Goal: Task Accomplishment & Management: Complete application form

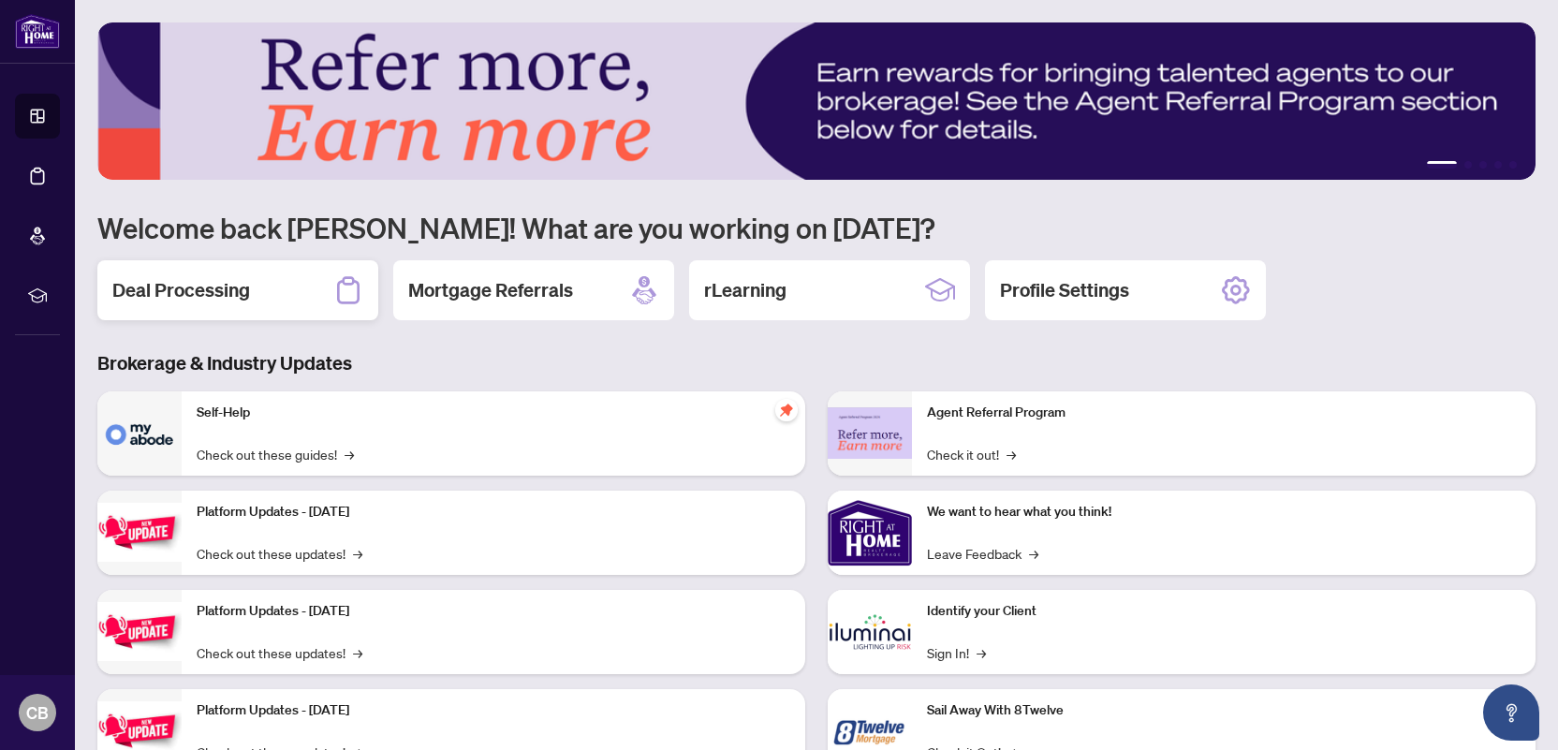
click at [226, 278] on h2 "Deal Processing" at bounding box center [181, 290] width 138 height 26
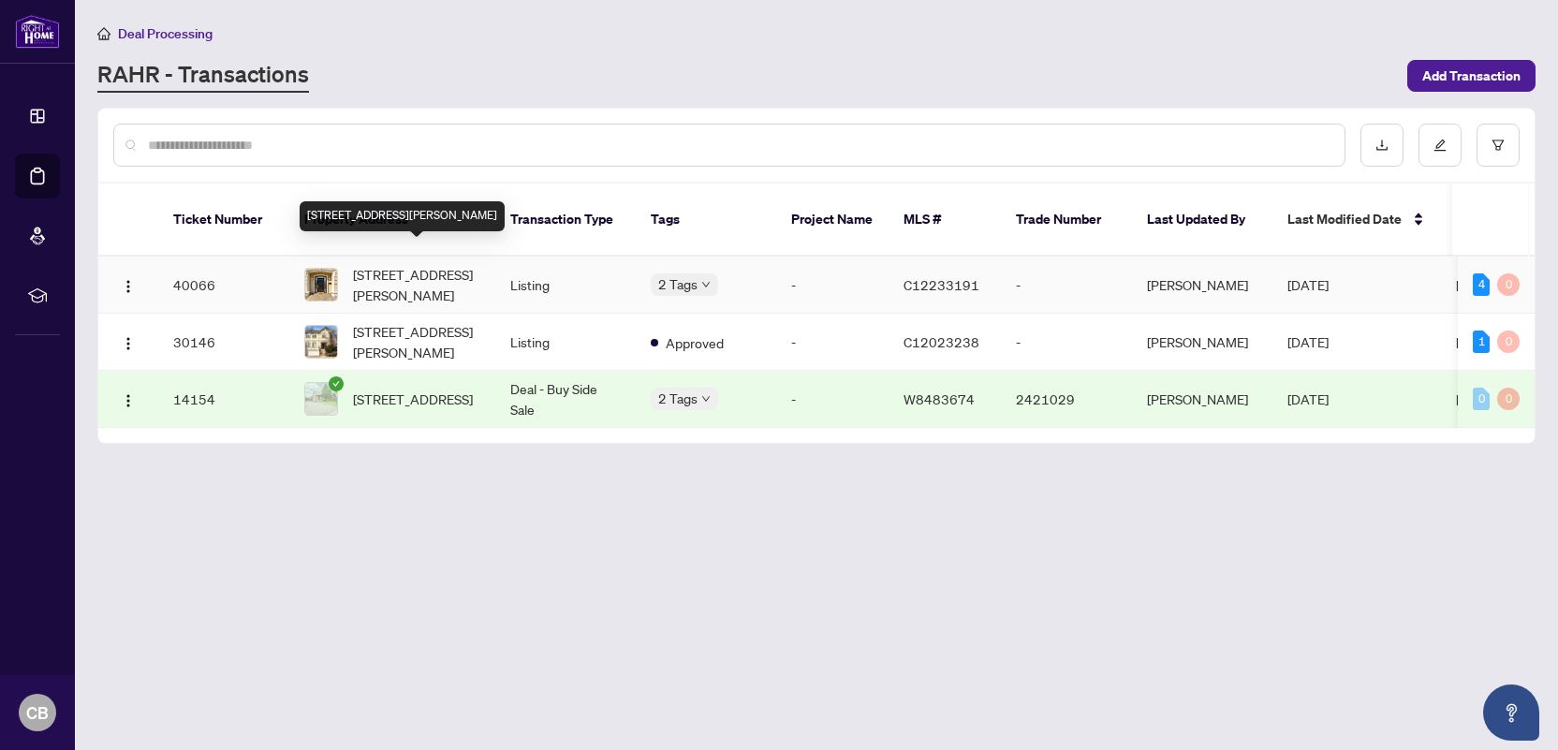
click at [387, 264] on span "[STREET_ADDRESS][PERSON_NAME]" at bounding box center [416, 284] width 127 height 41
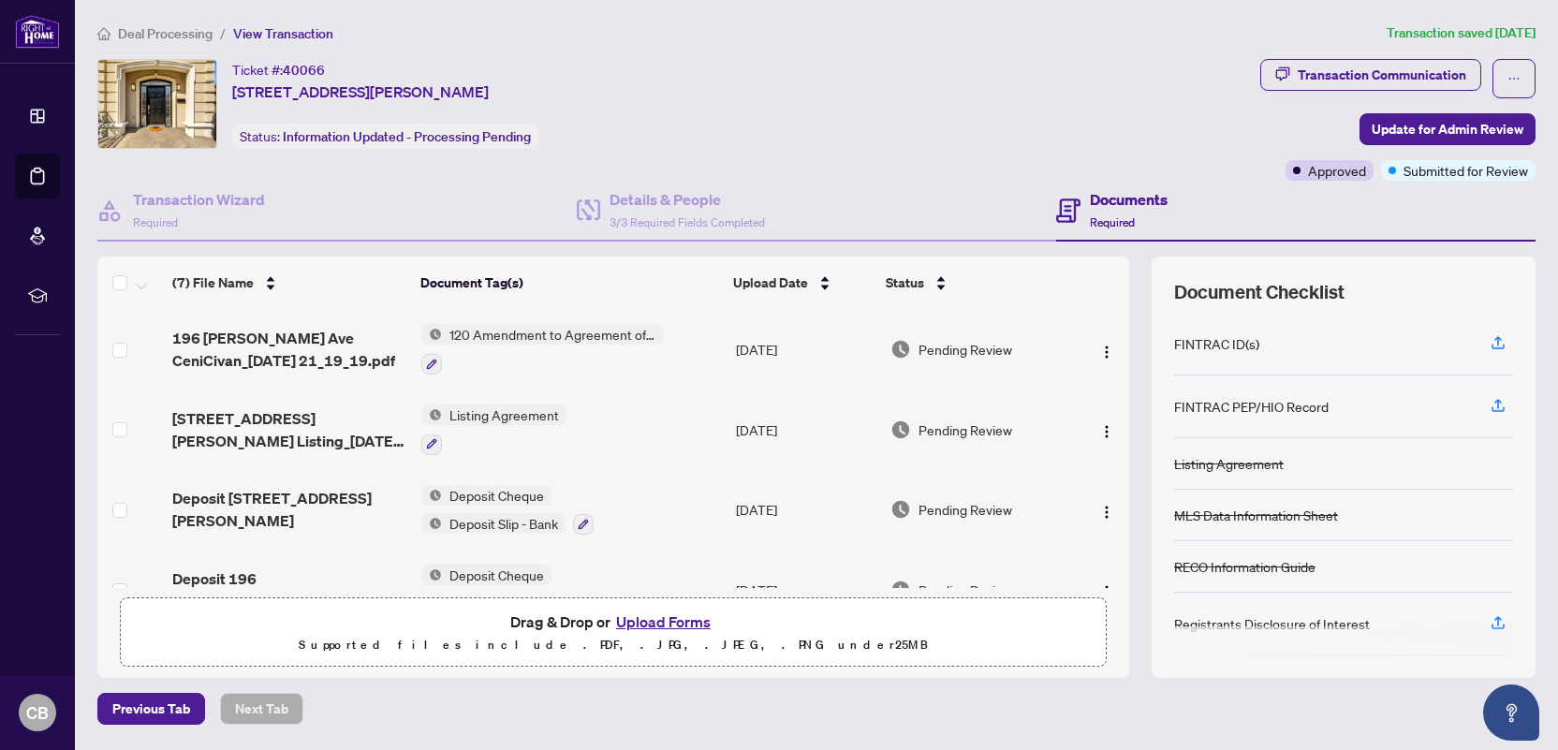
click at [683, 621] on button "Upload Forms" at bounding box center [664, 622] width 106 height 24
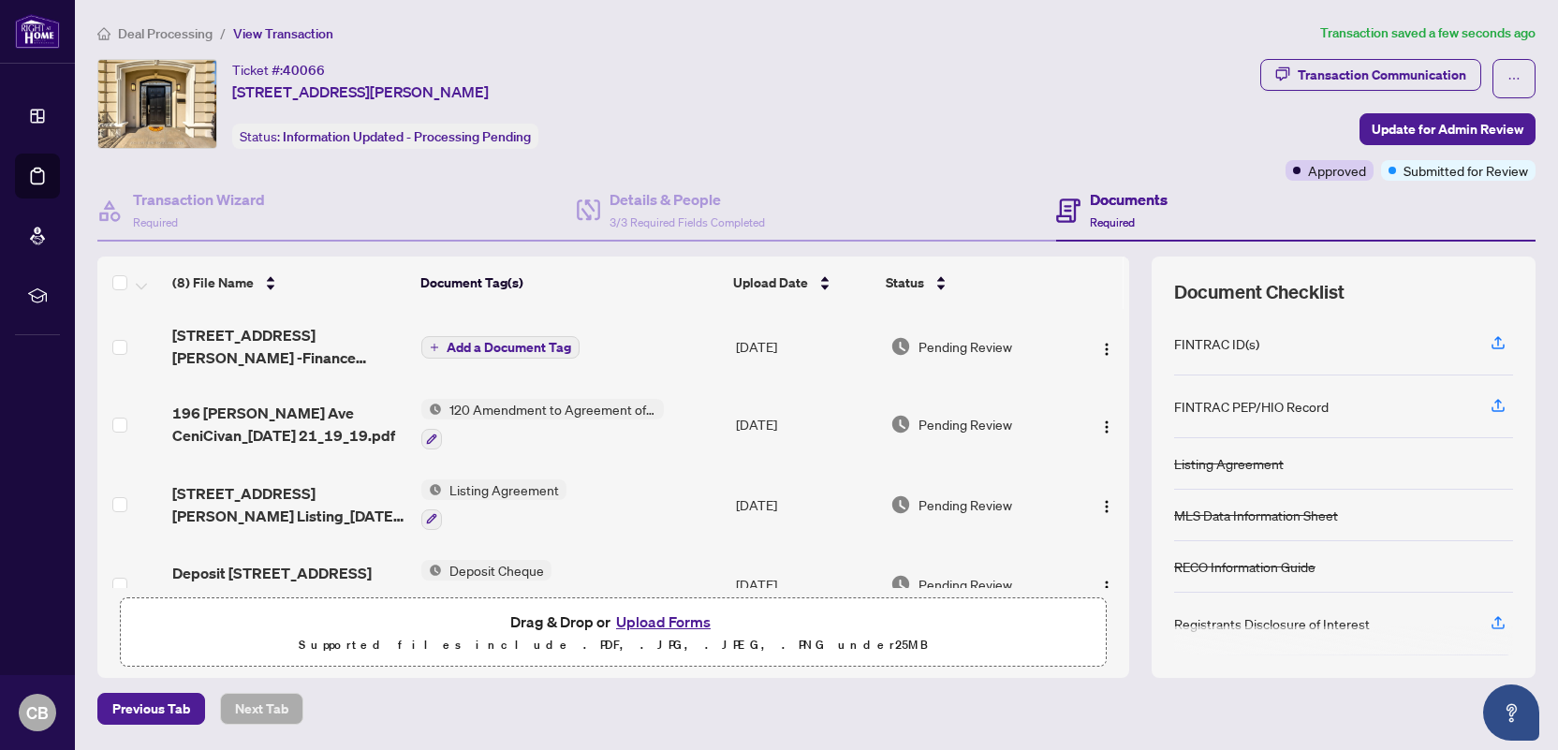
click at [509, 343] on span "Add a Document Tag" at bounding box center [509, 347] width 125 height 13
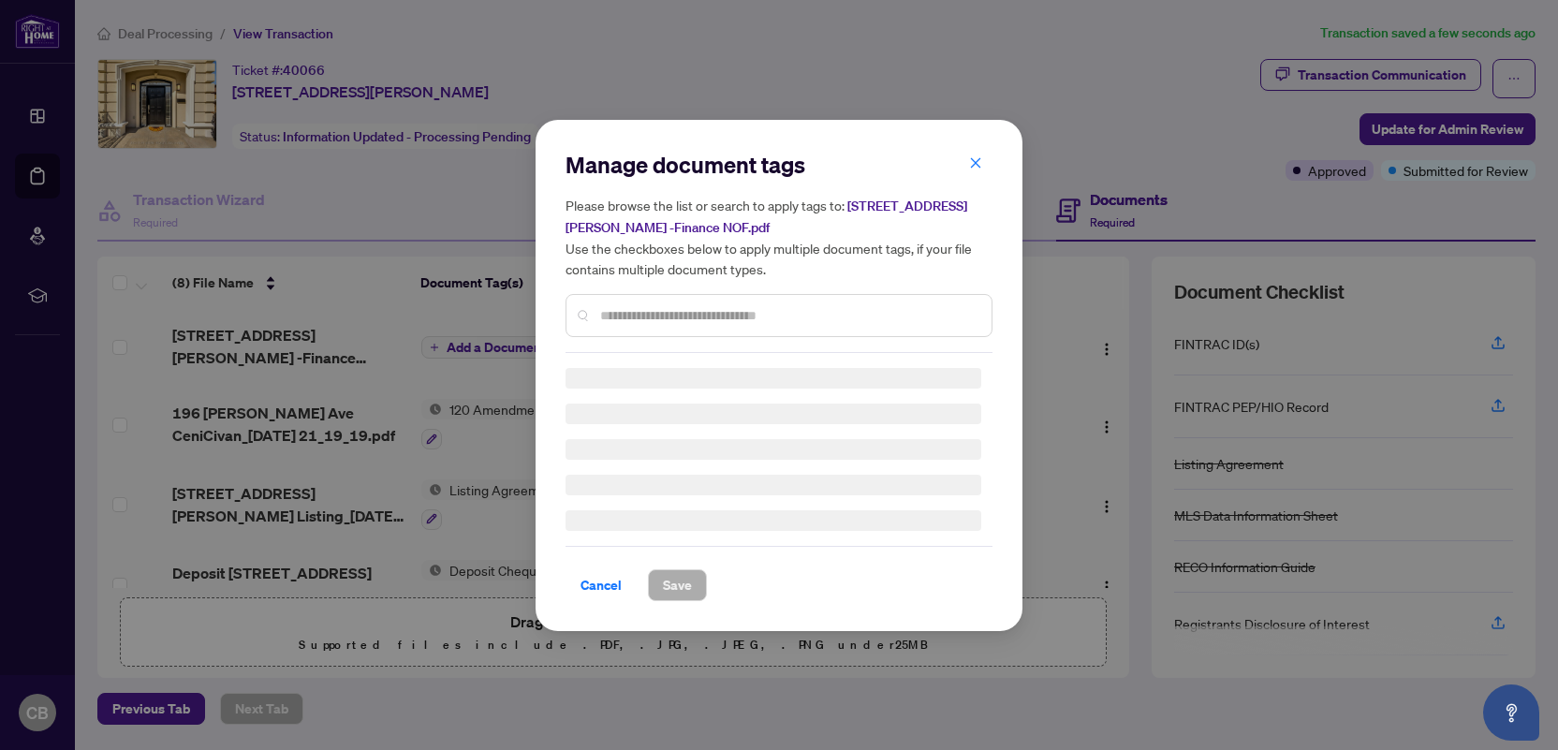
click at [680, 319] on div "Manage document tags Please browse the list or search to apply tags to: [STREET…" at bounding box center [779, 375] width 427 height 451
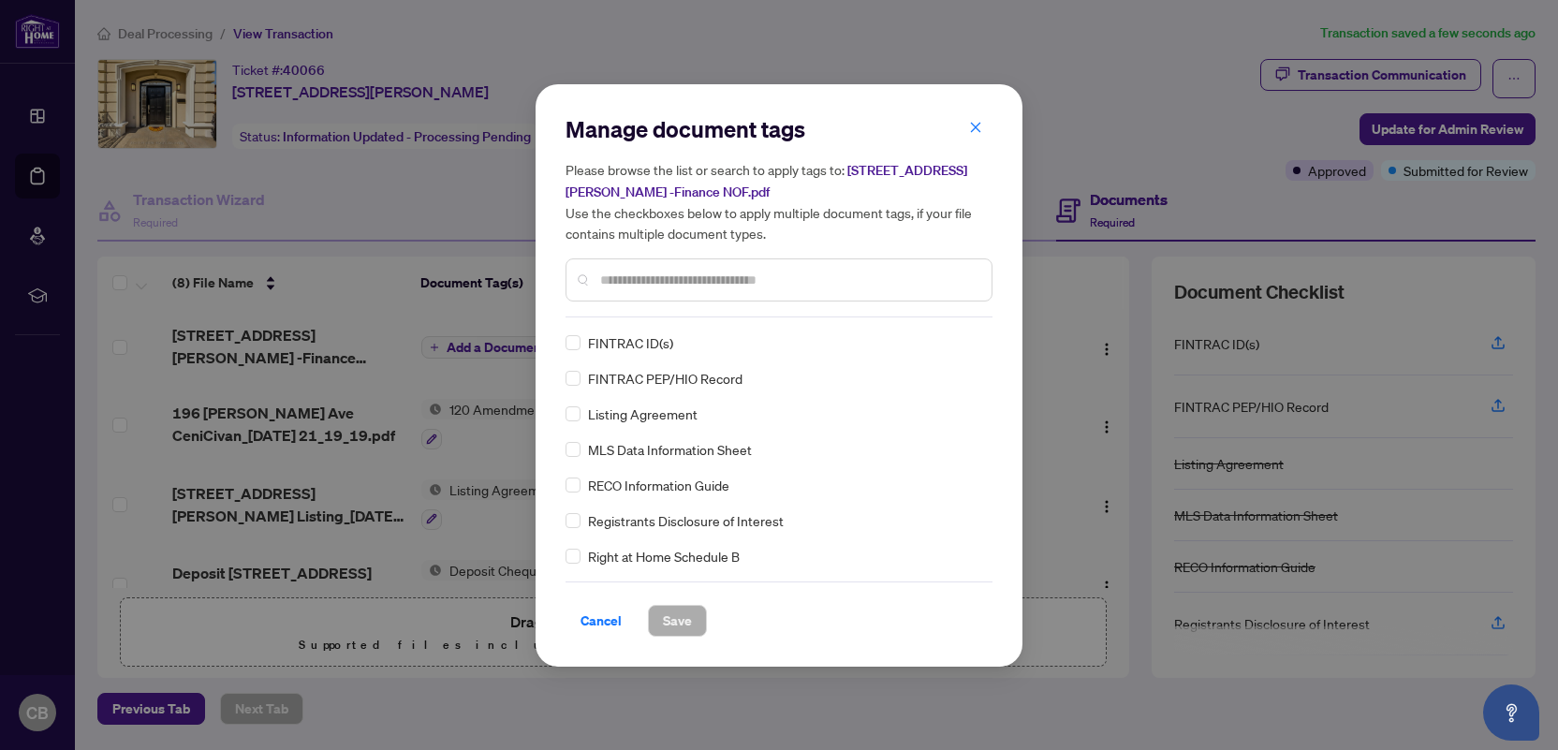
click at [676, 272] on input "text" at bounding box center [788, 280] width 376 height 21
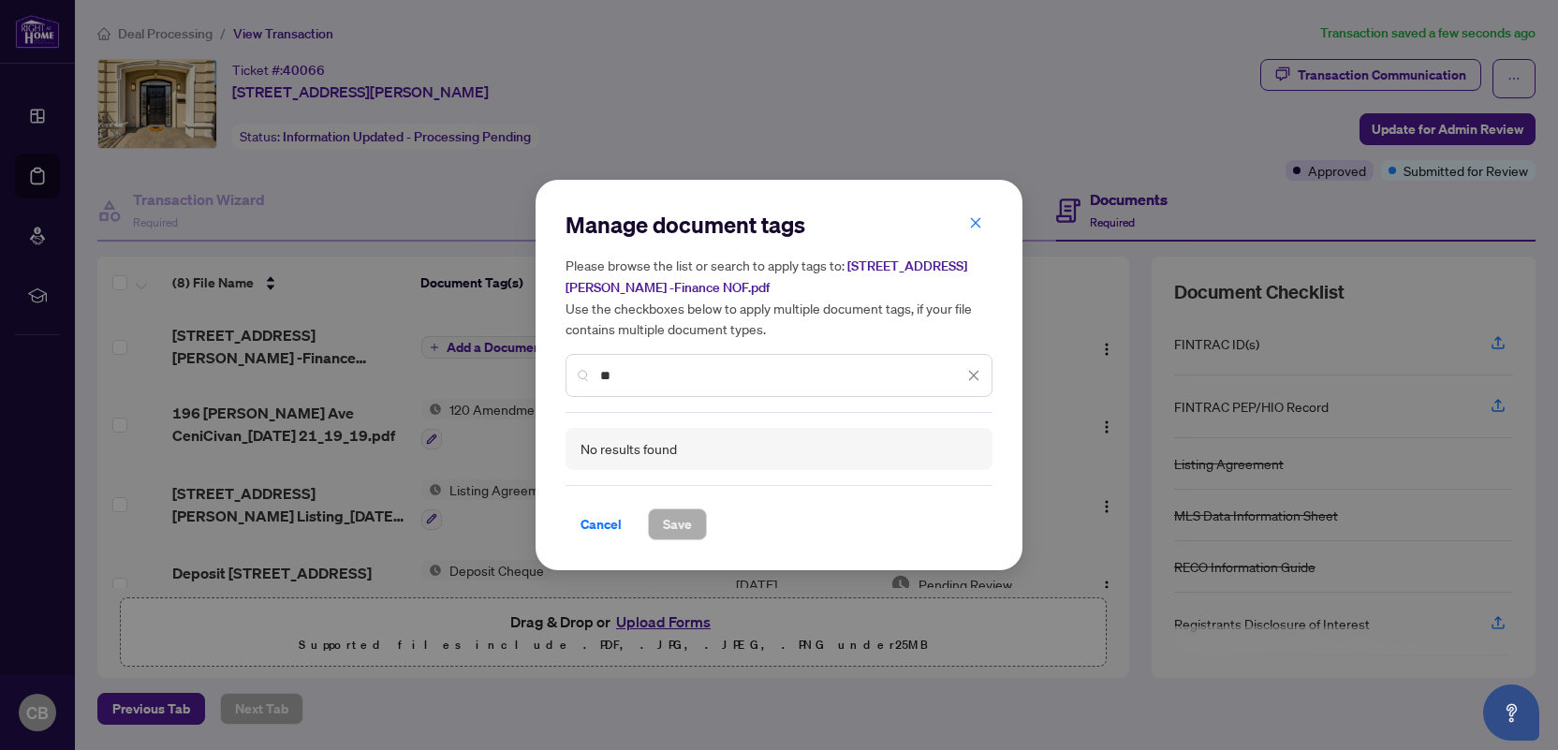
type input "*"
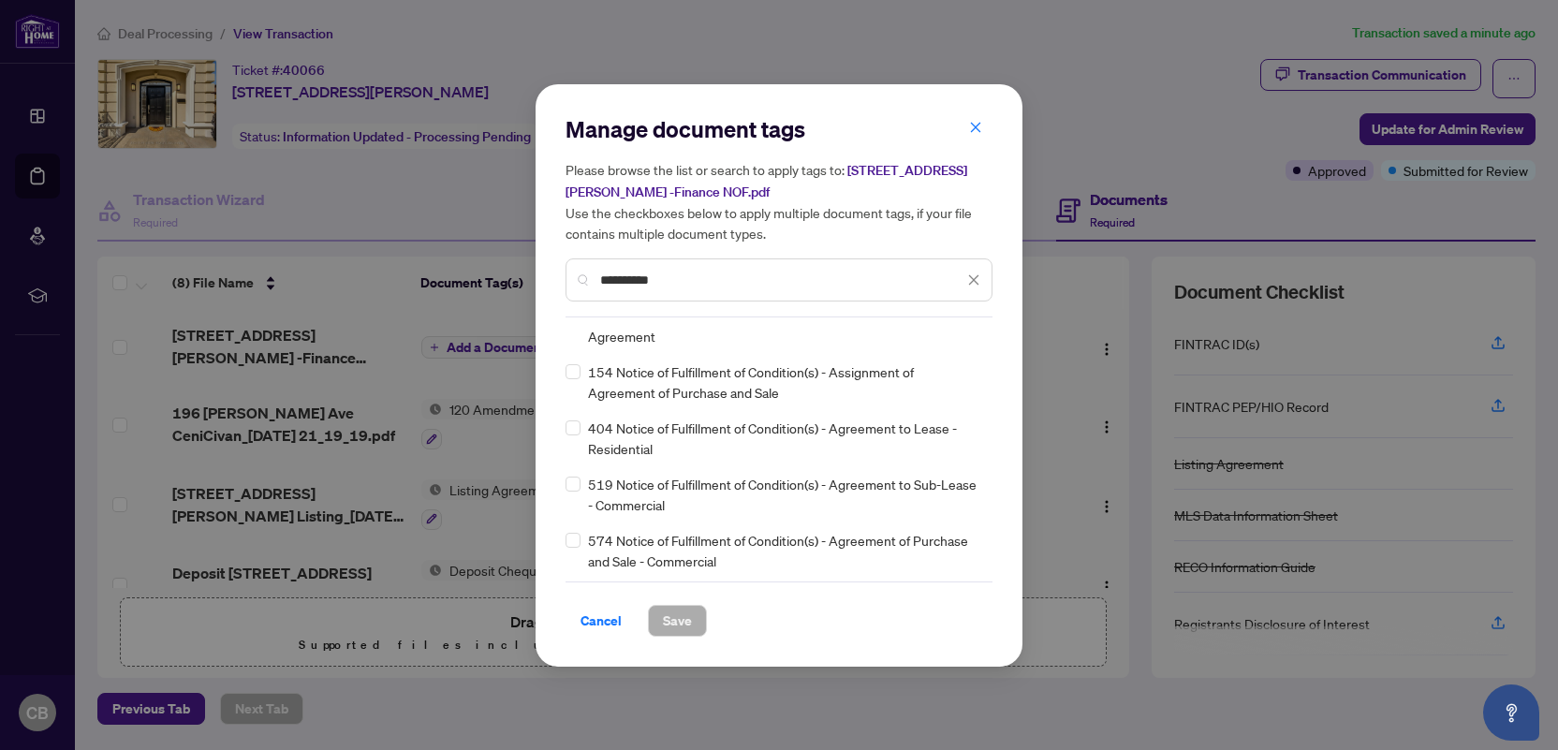
scroll to position [139, 0]
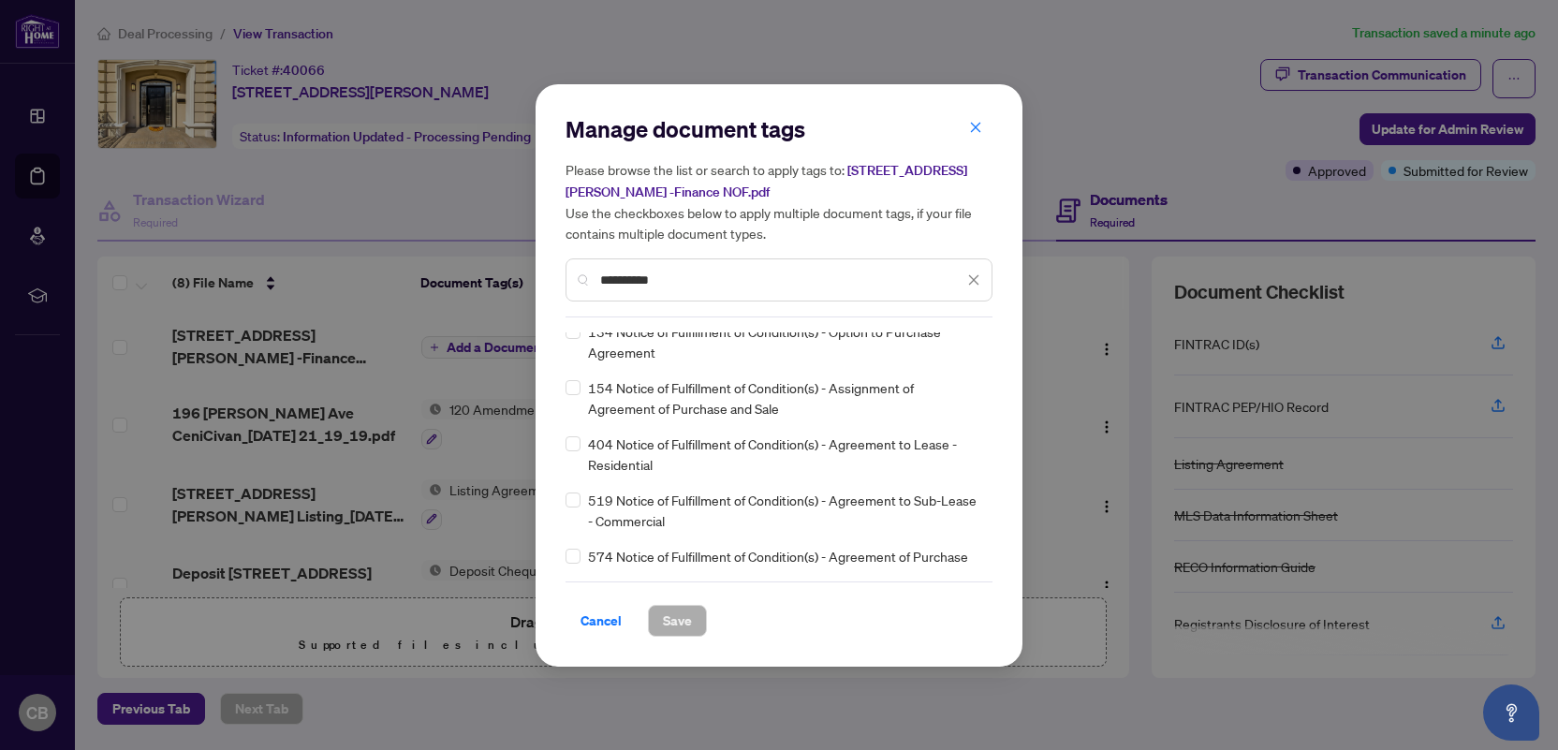
type input "*********"
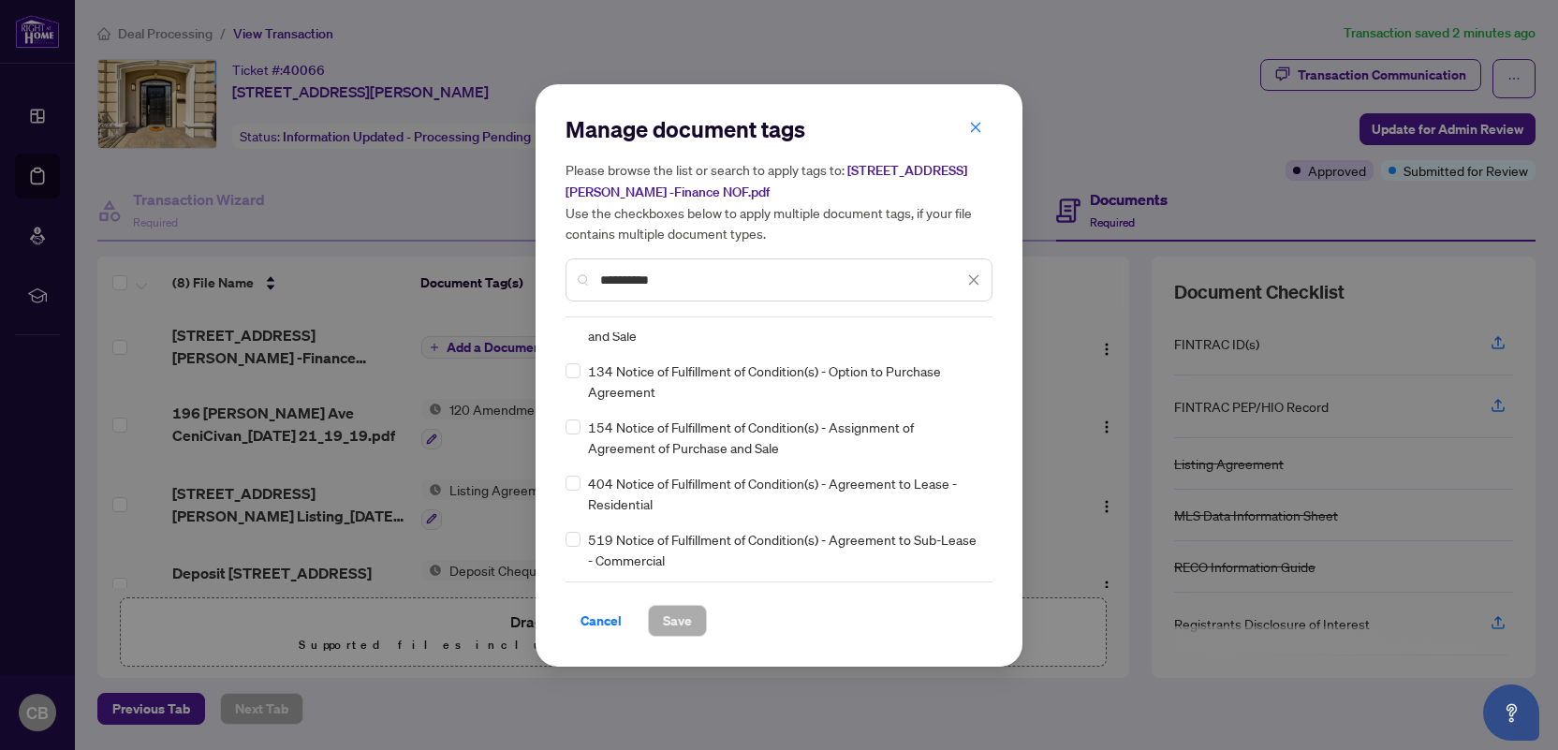
scroll to position [0, 0]
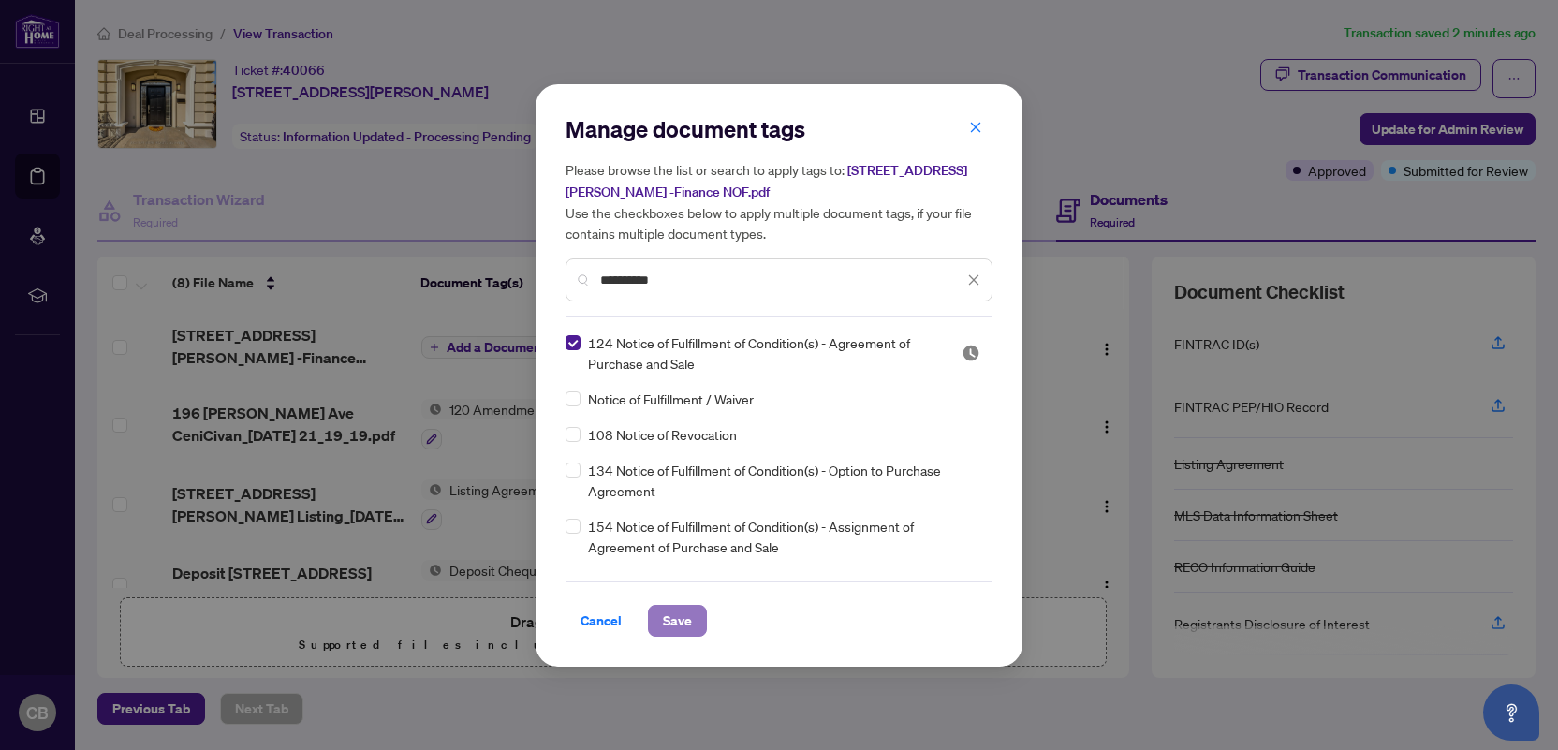
click at [677, 616] on span "Save" at bounding box center [677, 621] width 29 height 30
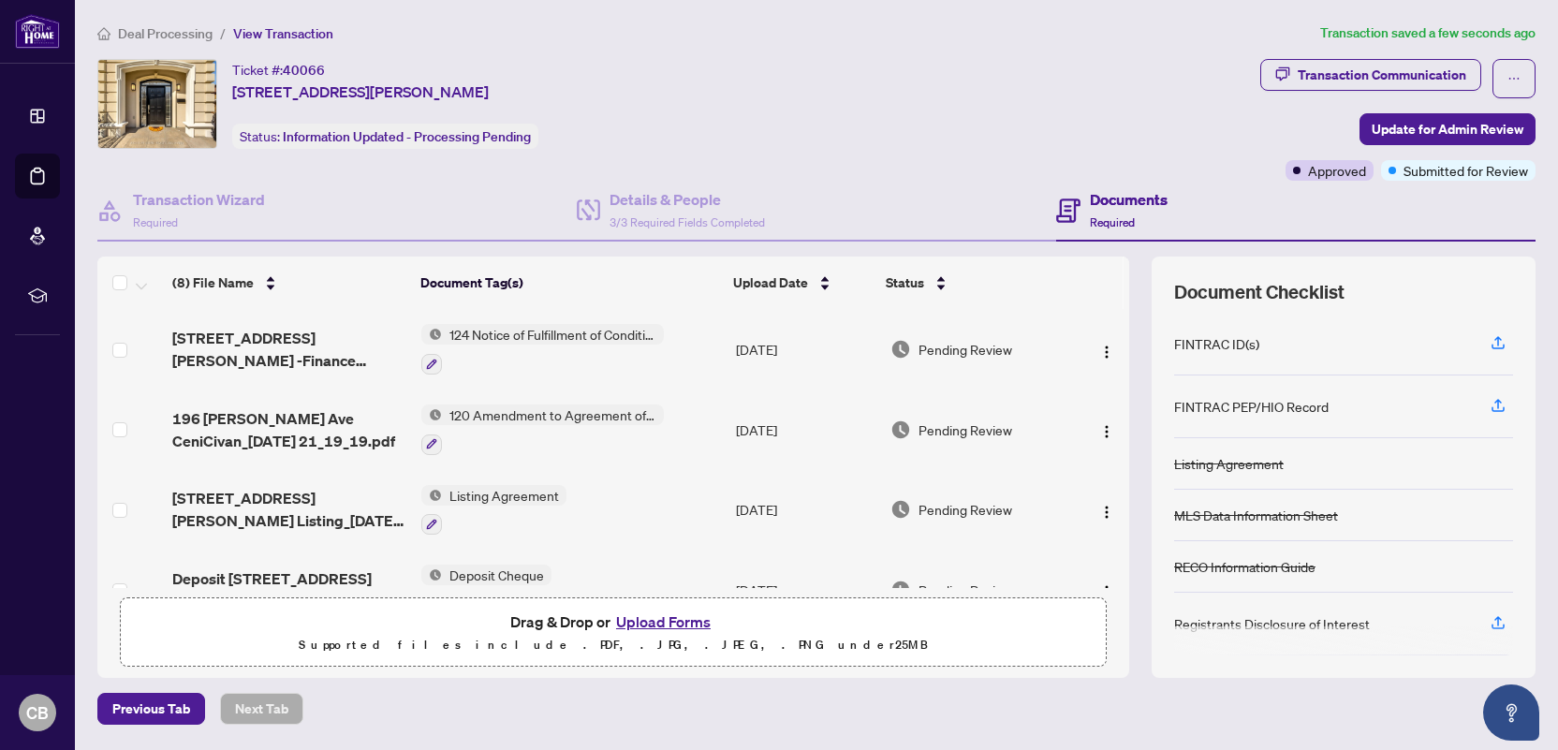
click at [664, 621] on button "Upload Forms" at bounding box center [664, 622] width 106 height 24
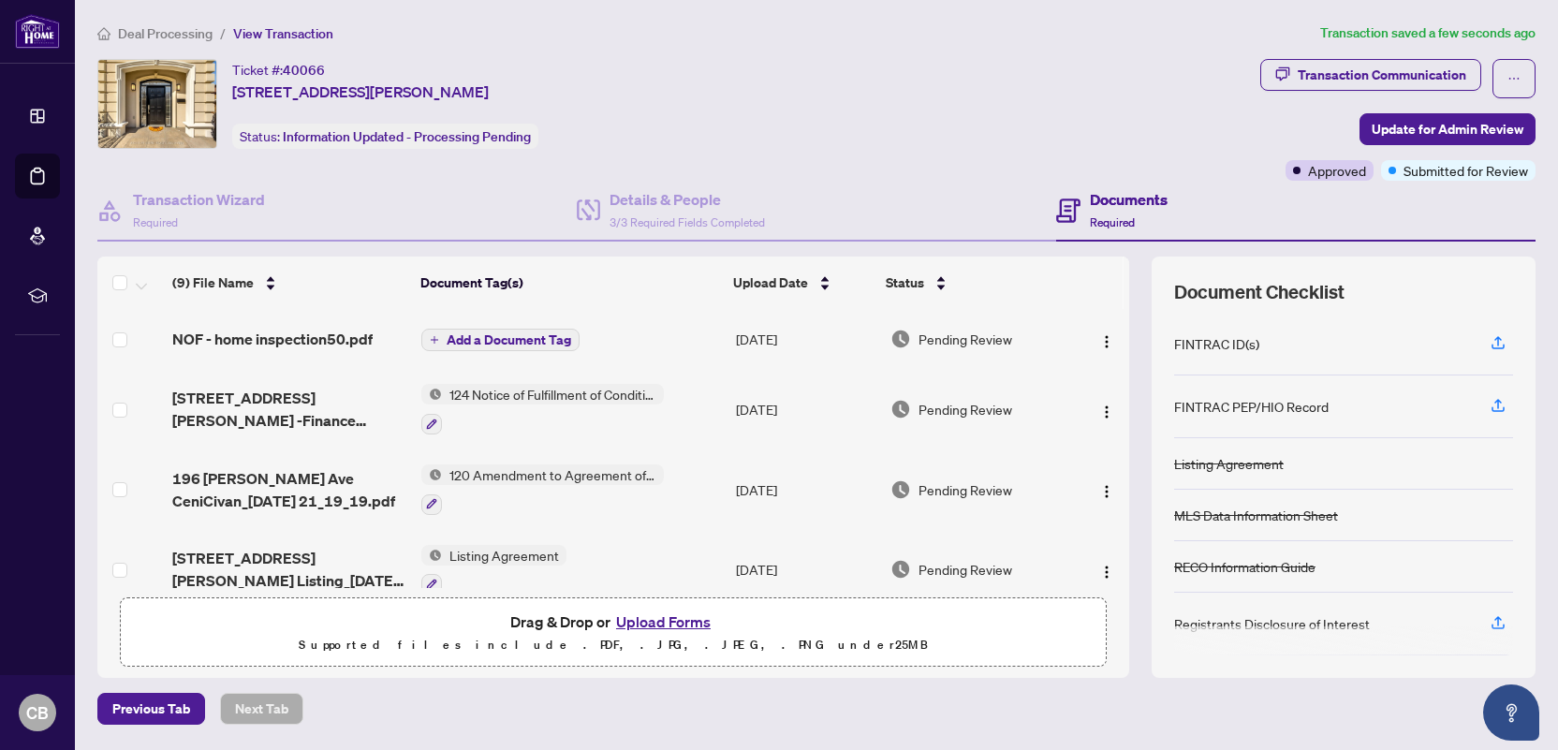
click at [522, 333] on span "Add a Document Tag" at bounding box center [509, 339] width 125 height 13
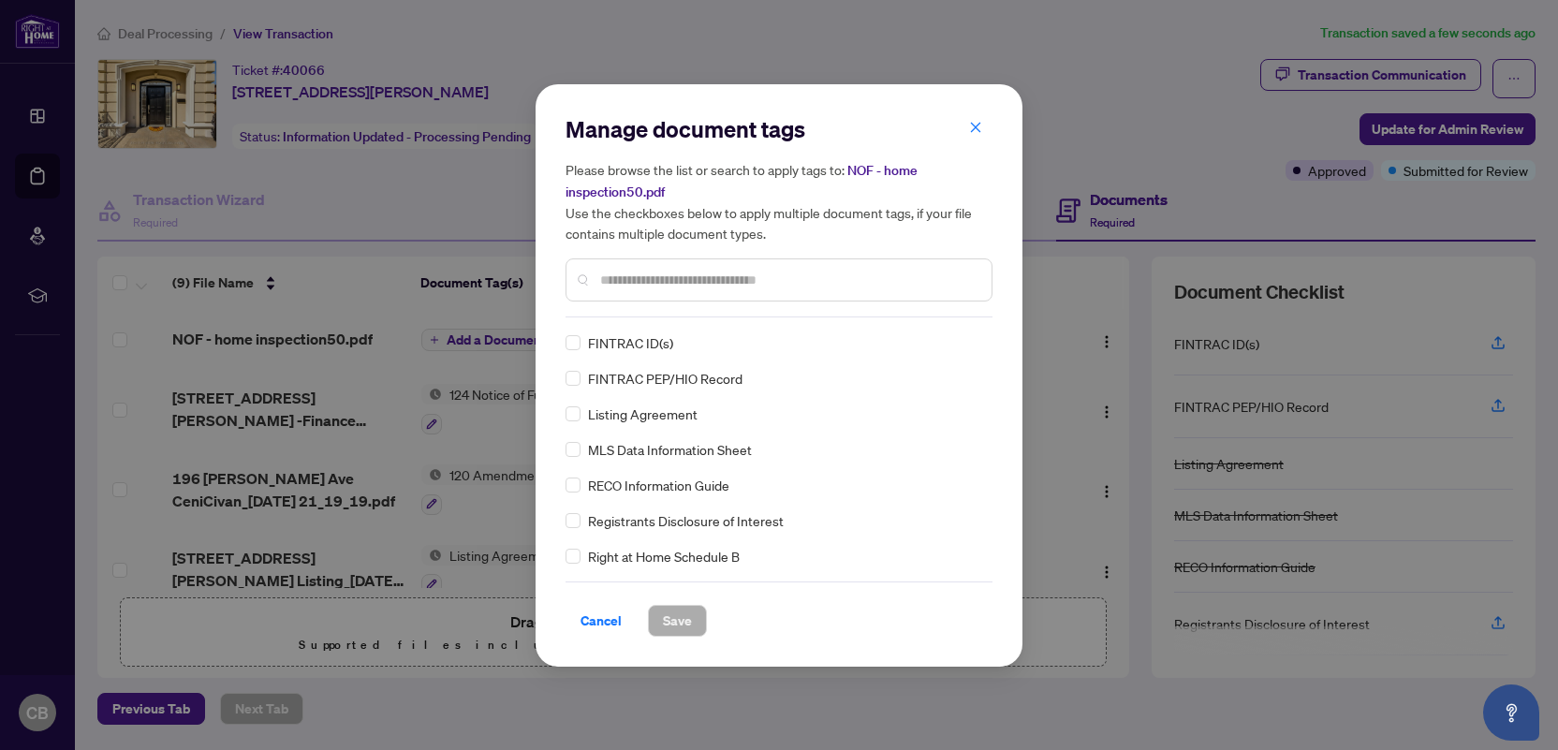
click at [648, 276] on input "text" at bounding box center [788, 280] width 376 height 21
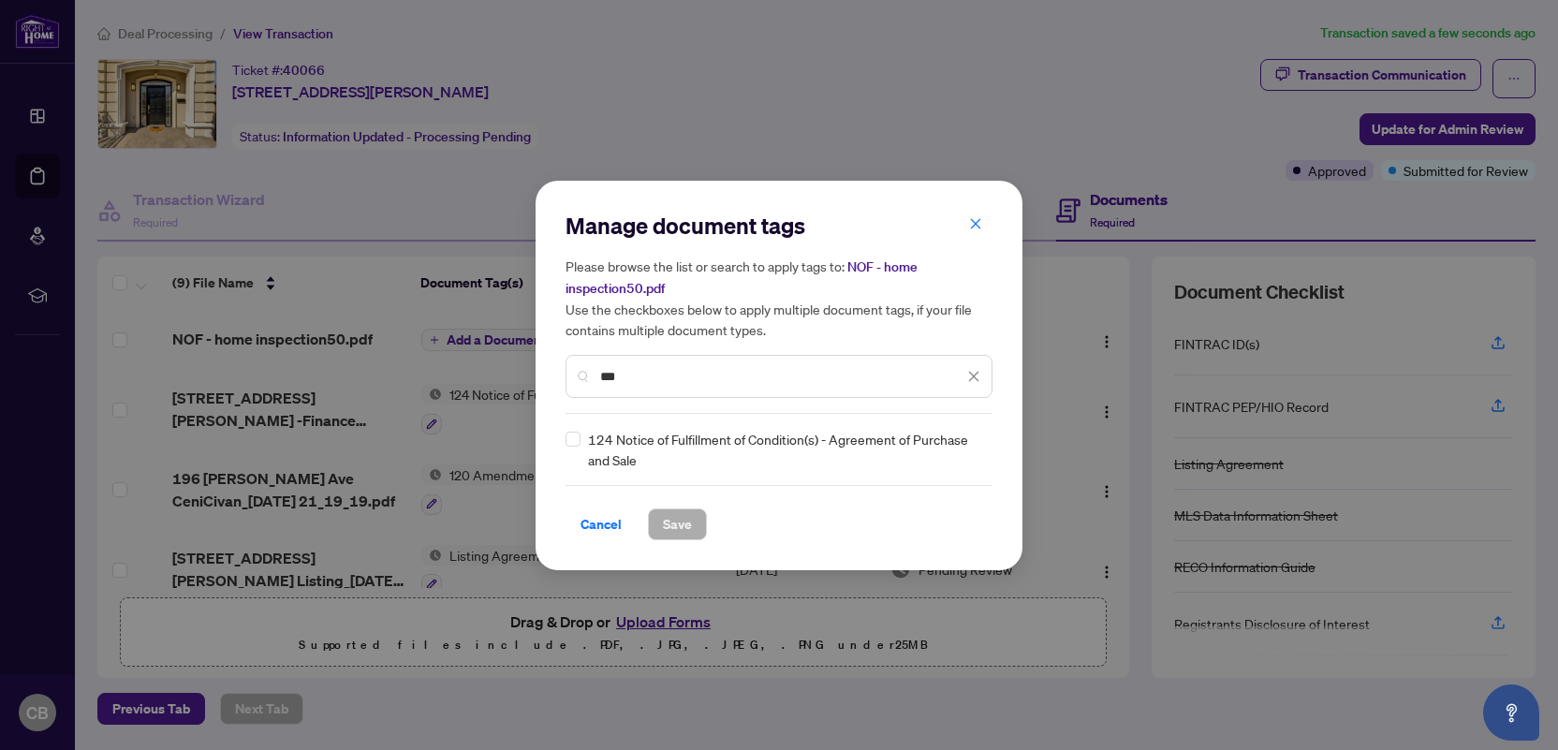
type input "***"
click at [665, 526] on span "Save" at bounding box center [677, 524] width 29 height 30
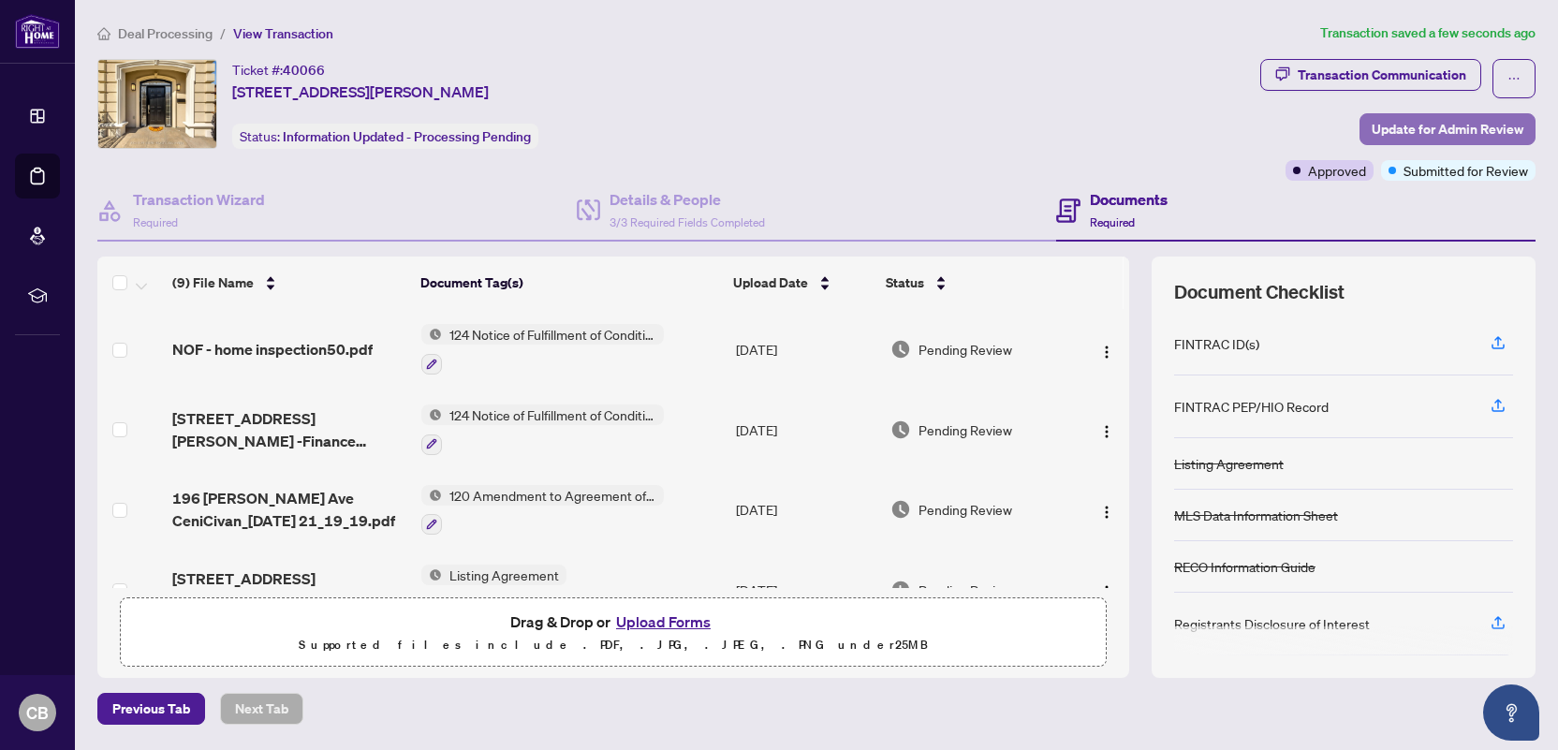
click at [1400, 126] on span "Update for Admin Review" at bounding box center [1448, 129] width 152 height 30
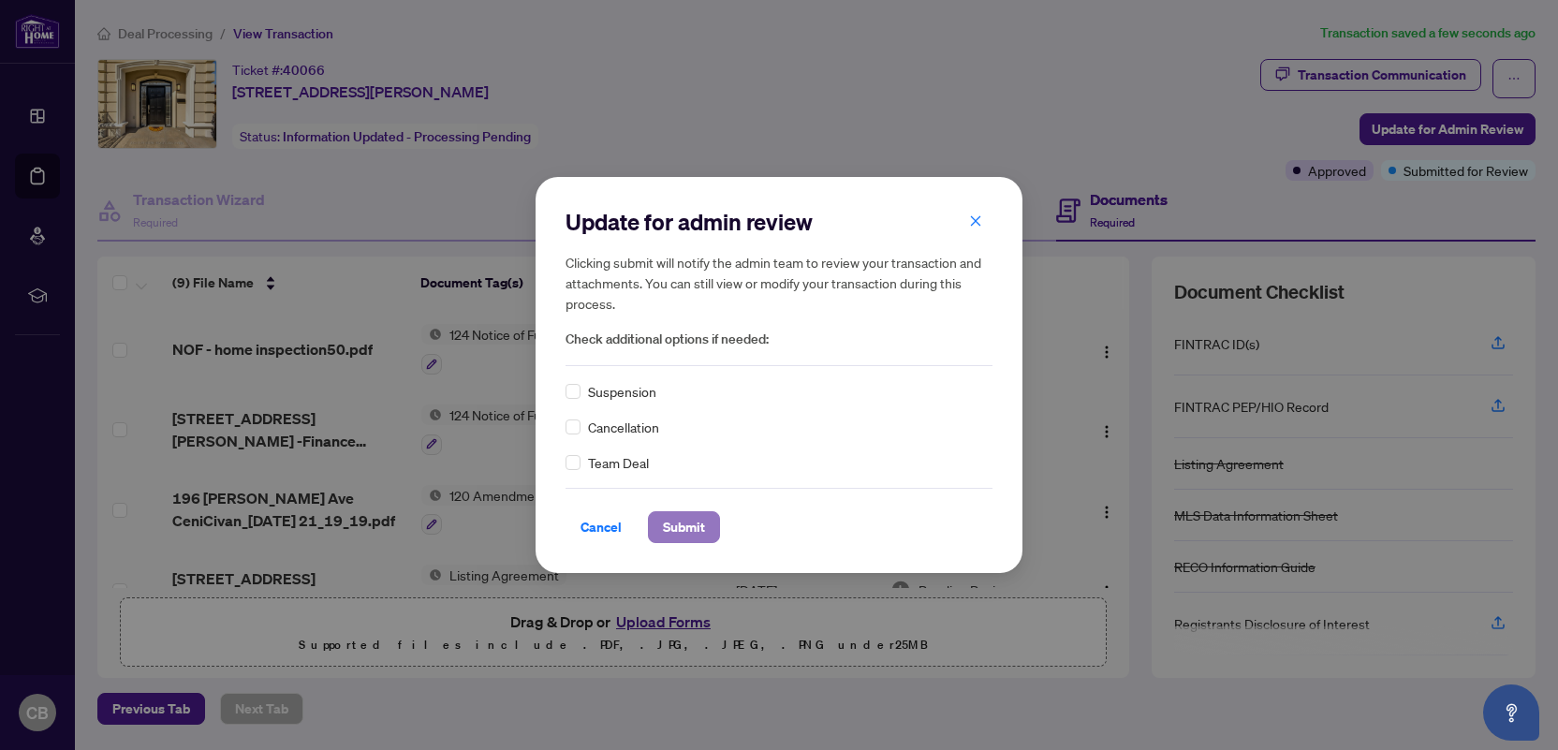
click at [674, 525] on span "Submit" at bounding box center [684, 527] width 42 height 30
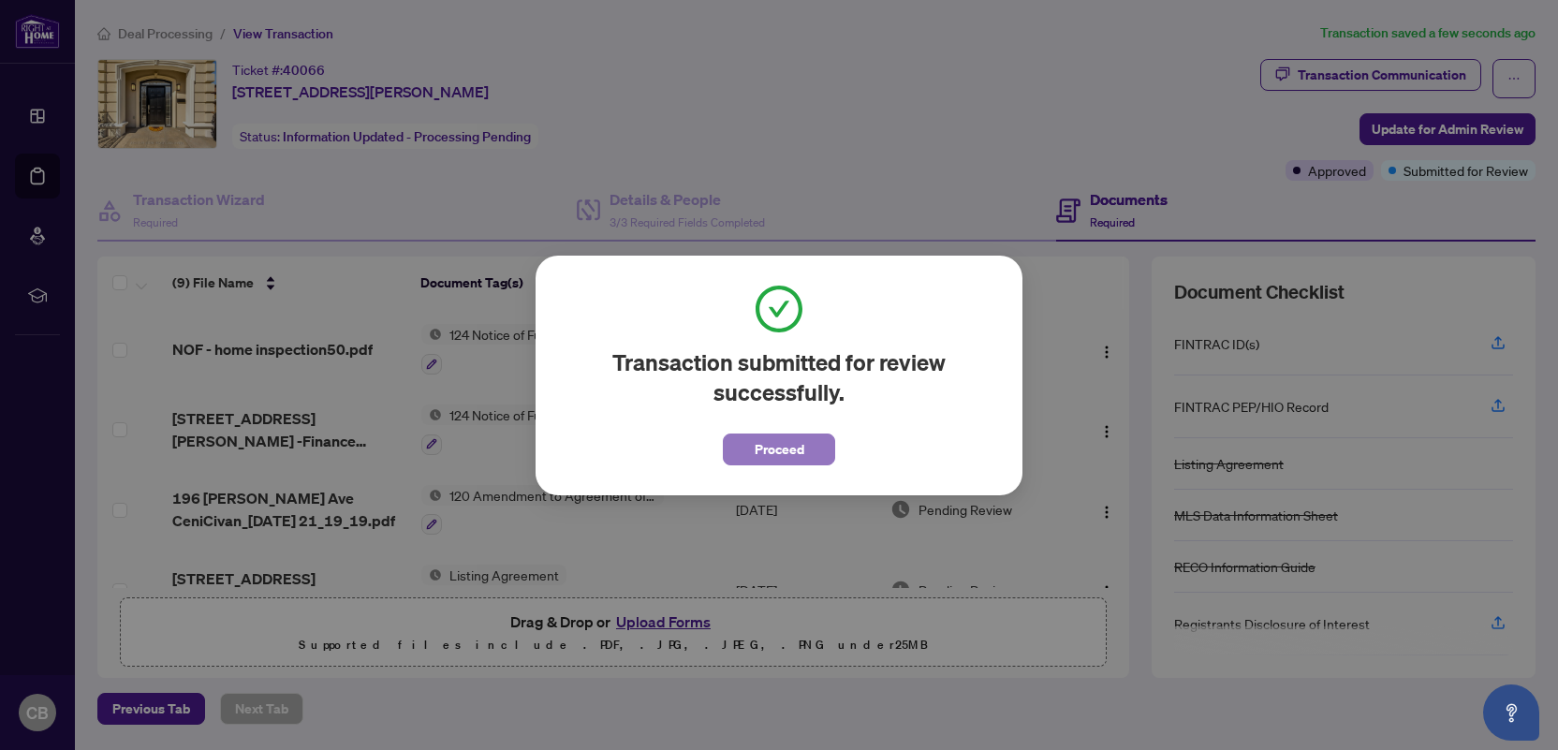
click at [742, 455] on button "Proceed" at bounding box center [779, 450] width 112 height 32
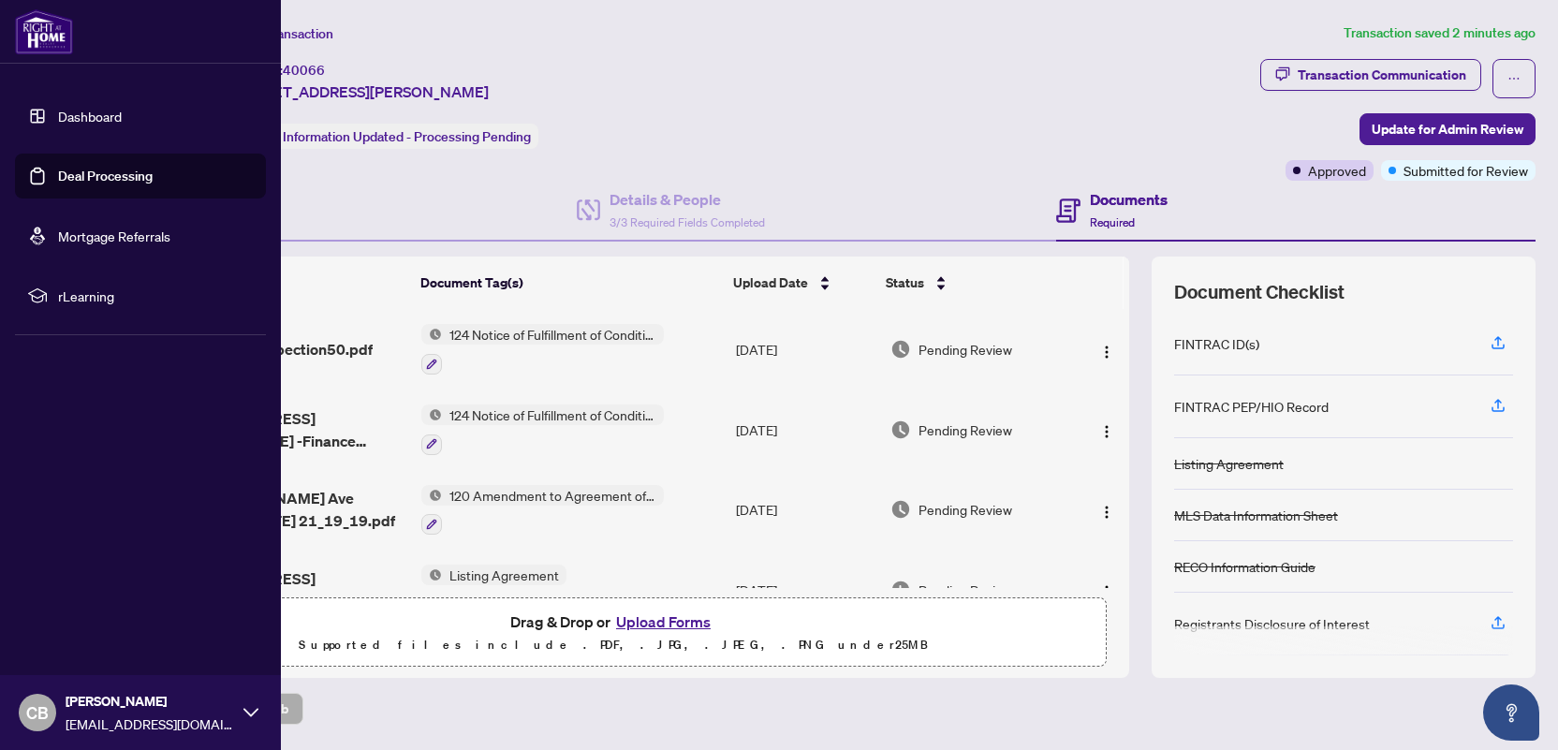
click at [45, 38] on img at bounding box center [44, 31] width 58 height 45
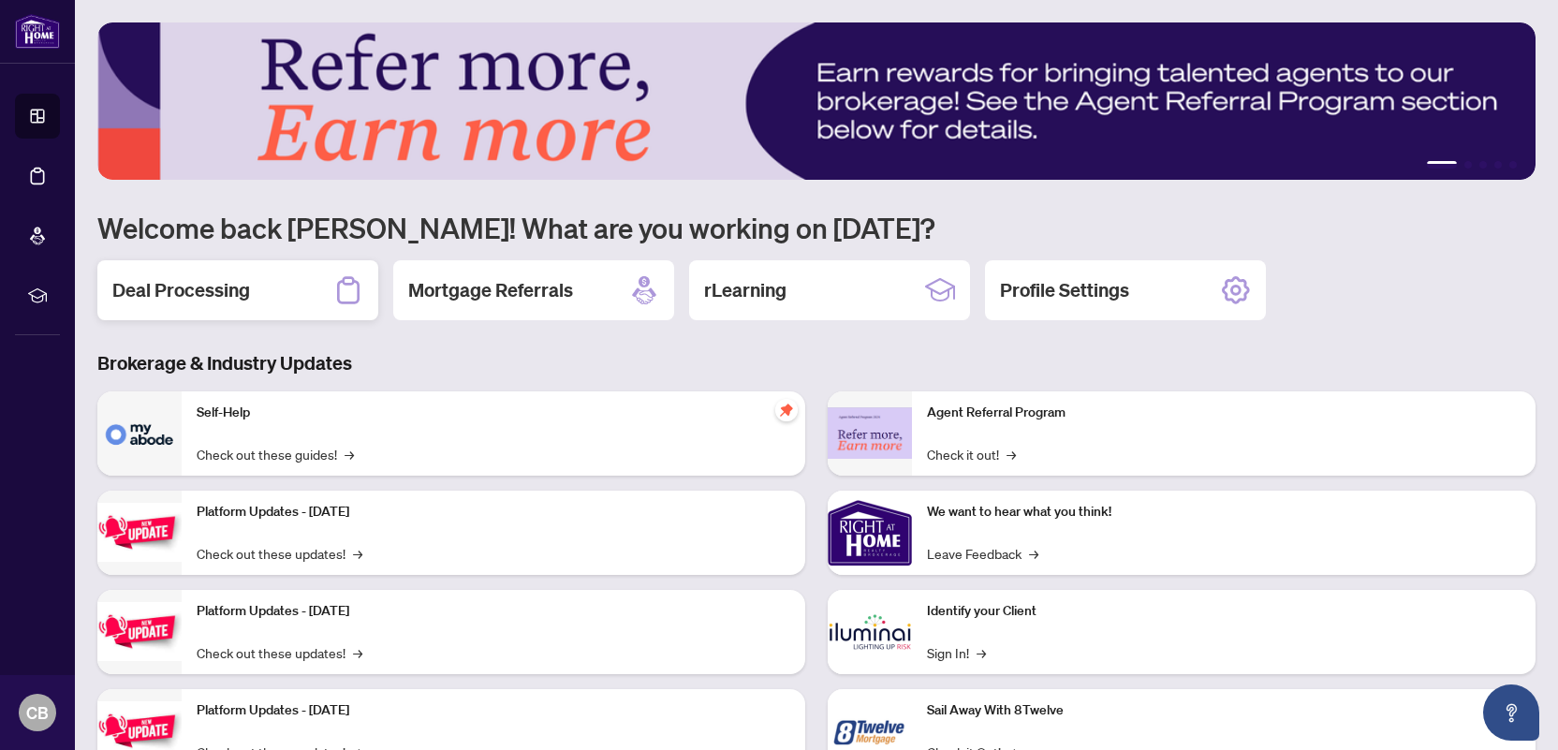
click at [219, 295] on h2 "Deal Processing" at bounding box center [181, 290] width 138 height 26
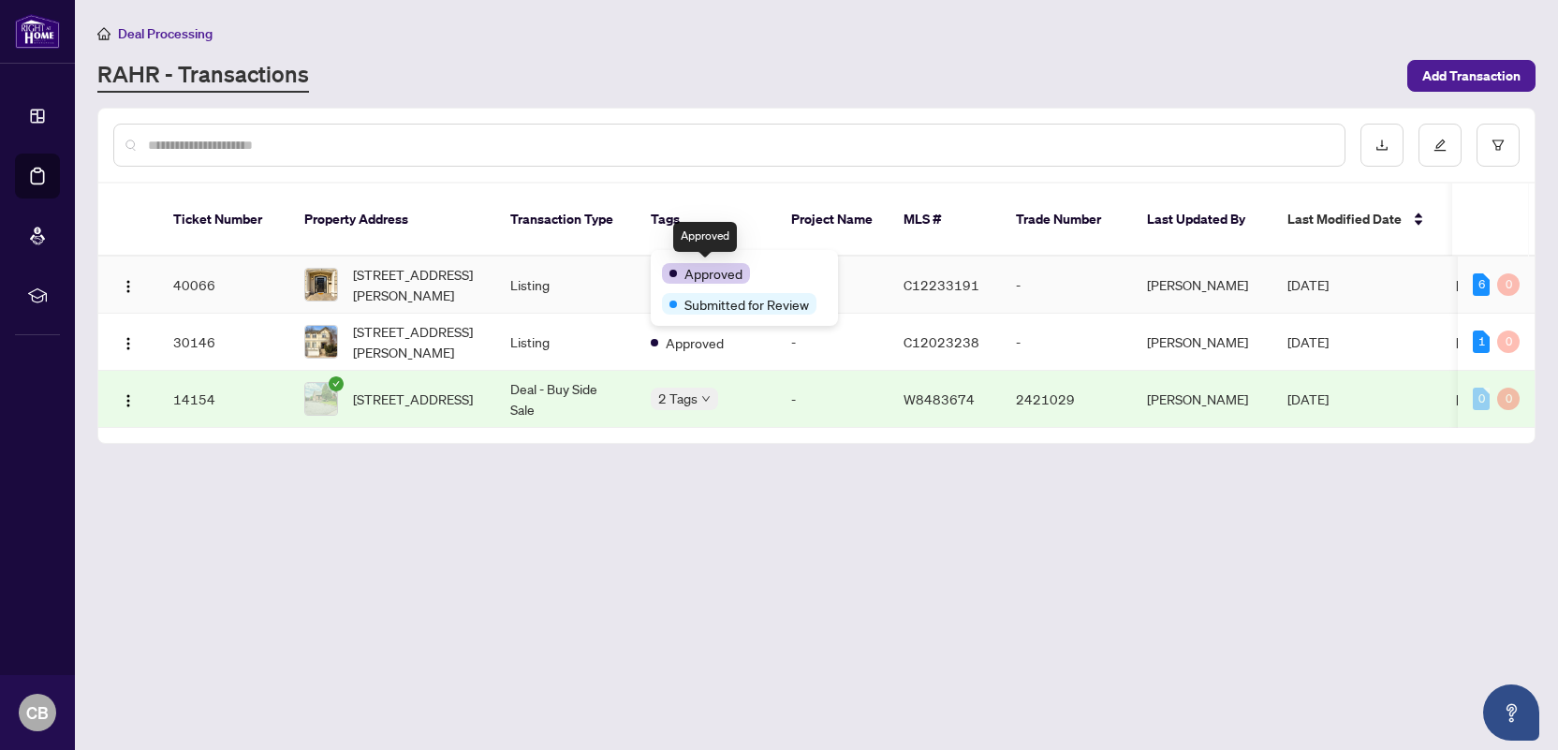
click at [679, 266] on div "Approved" at bounding box center [706, 273] width 88 height 21
click at [765, 307] on span "Submitted for Review" at bounding box center [747, 304] width 125 height 21
click at [776, 273] on div "Approved" at bounding box center [744, 272] width 165 height 22
click at [824, 303] on div "Submitted for Review" at bounding box center [744, 302] width 165 height 22
click at [676, 270] on div "Approved" at bounding box center [706, 273] width 88 height 21
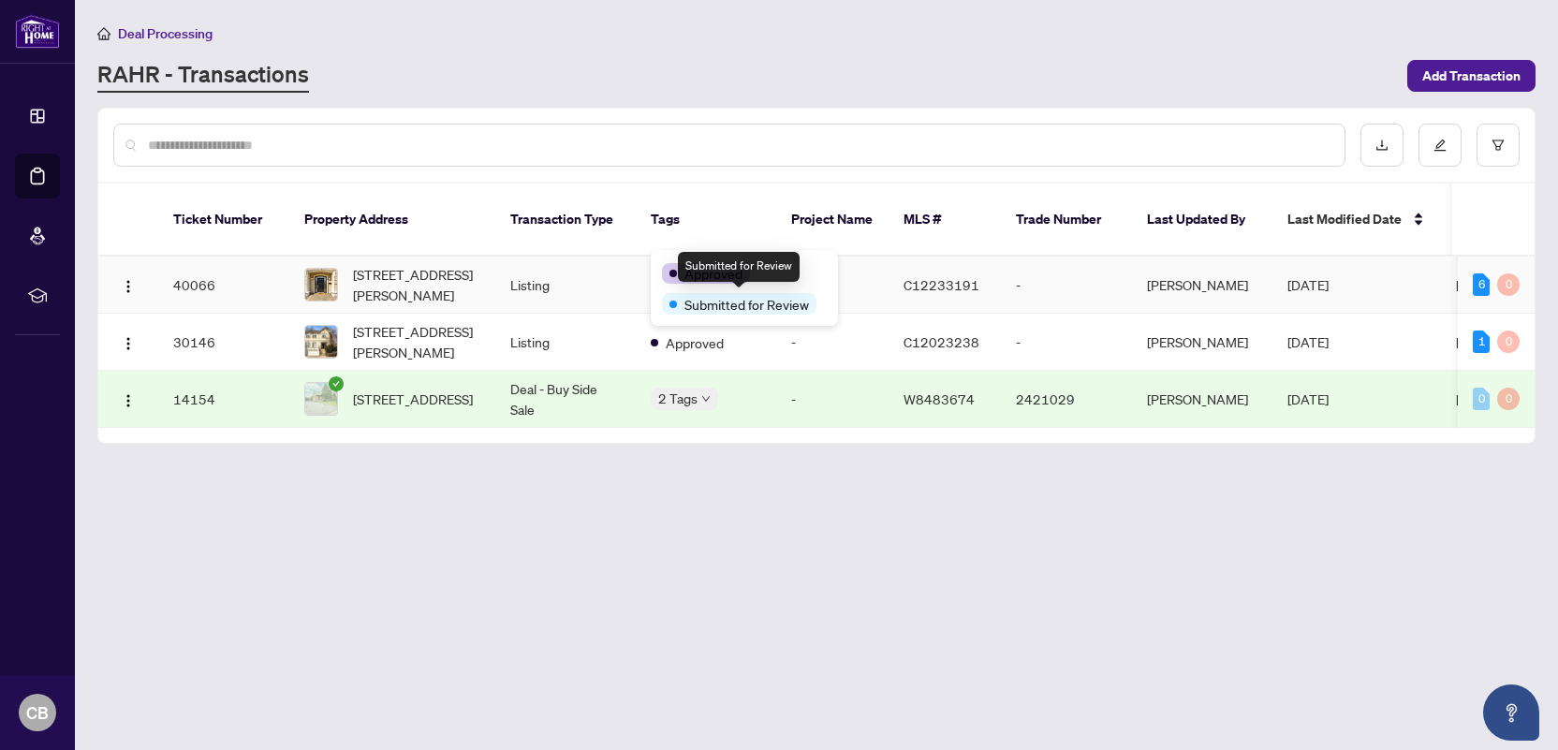
click at [696, 308] on span "Submitted for Review" at bounding box center [747, 304] width 125 height 21
click at [687, 443] on main "Deal Processing [PERSON_NAME] - Transactions Add Transaction Ticket Number Prop…" at bounding box center [816, 375] width 1483 height 750
click at [535, 489] on main "Deal Processing [PERSON_NAME] - Transactions Add Transaction Ticket Number Prop…" at bounding box center [816, 375] width 1483 height 750
